Goal: Transaction & Acquisition: Purchase product/service

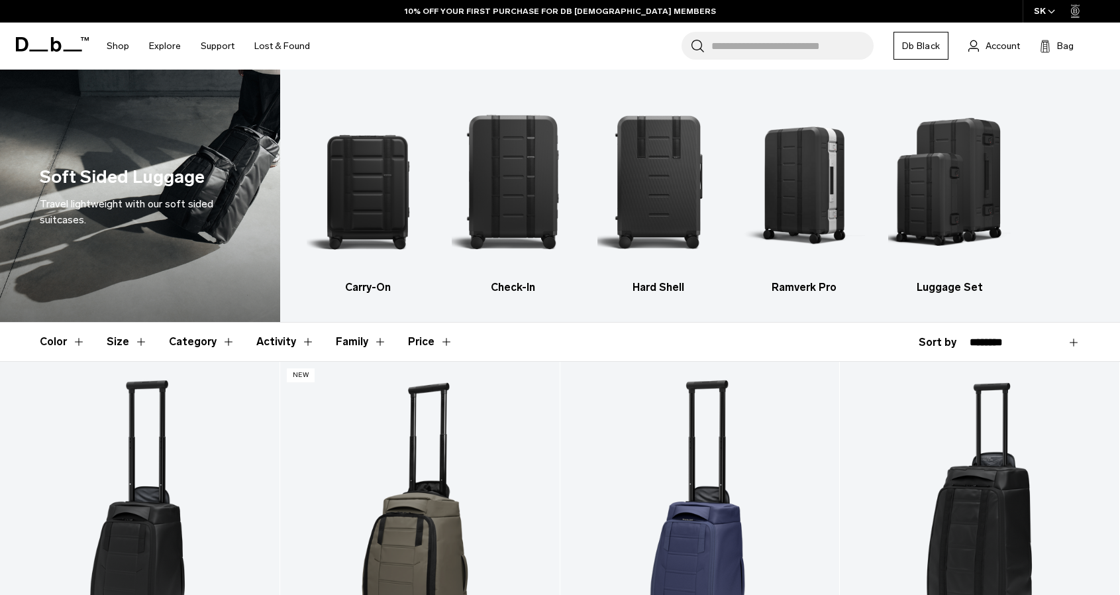
scroll to position [478, 0]
